Goal: Task Accomplishment & Management: Complete application form

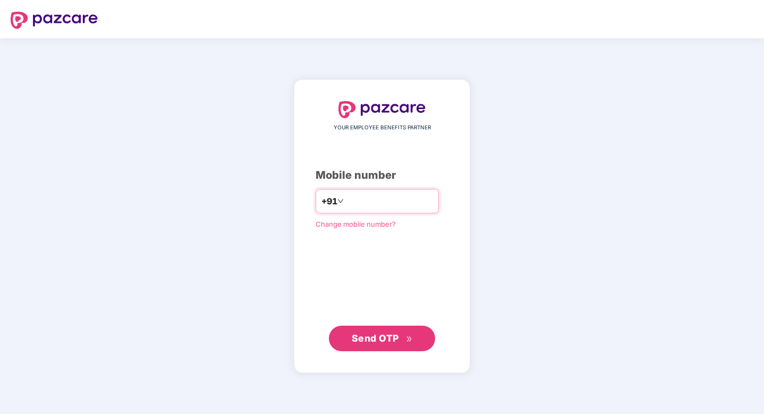
click at [411, 199] on input "number" at bounding box center [389, 200] width 87 height 17
type input "**********"
click at [388, 328] on button "Send OTP" at bounding box center [382, 338] width 106 height 26
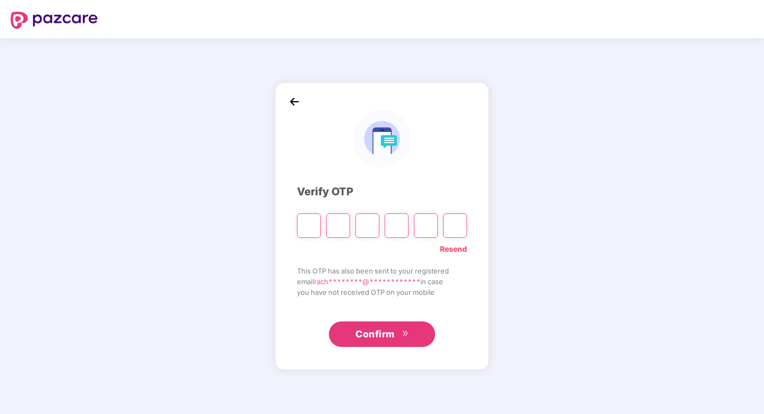
click at [302, 226] on input "Please enter verification code. Digit 1" at bounding box center [309, 225] width 24 height 24
type input "*"
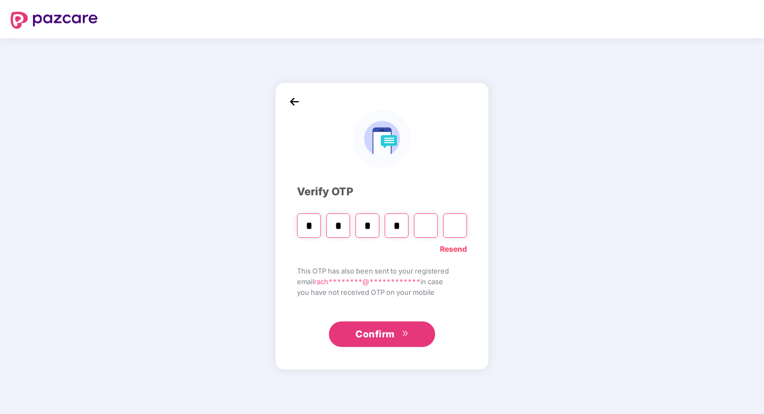
type input "*"
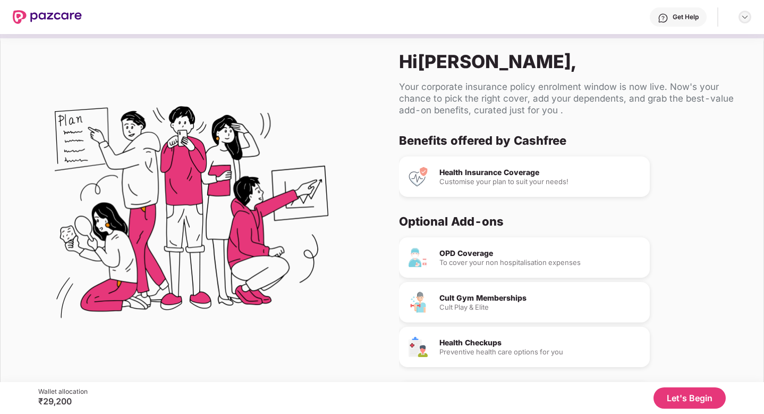
click at [748, 20] on img at bounding box center [745, 17] width 9 height 9
click at [572, 86] on div "Your corporate insurance policy enrolment window is now live. Now's your chance…" at bounding box center [573, 98] width 348 height 35
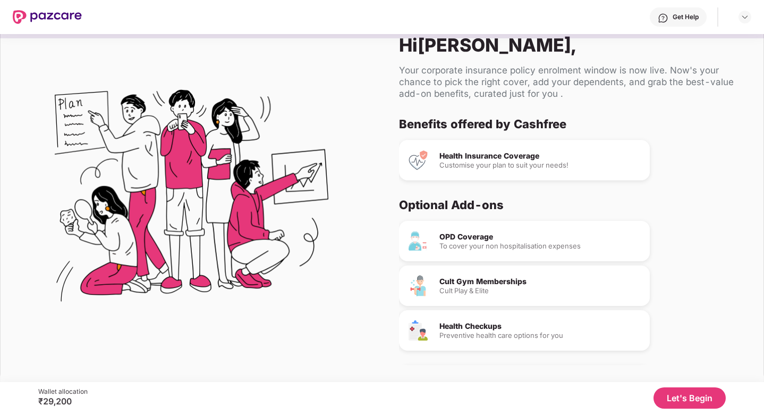
click at [498, 155] on div "Health Insurance Coverage" at bounding box center [541, 155] width 202 height 7
click at [699, 398] on button "Let's Begin" at bounding box center [690, 397] width 72 height 21
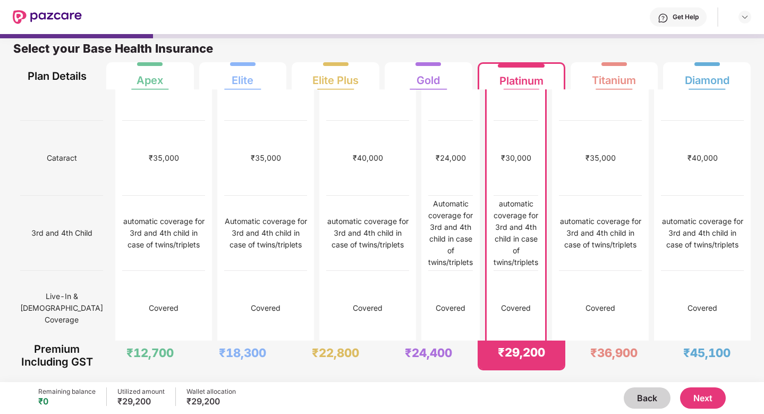
scroll to position [647, 0]
